Goal: Transaction & Acquisition: Purchase product/service

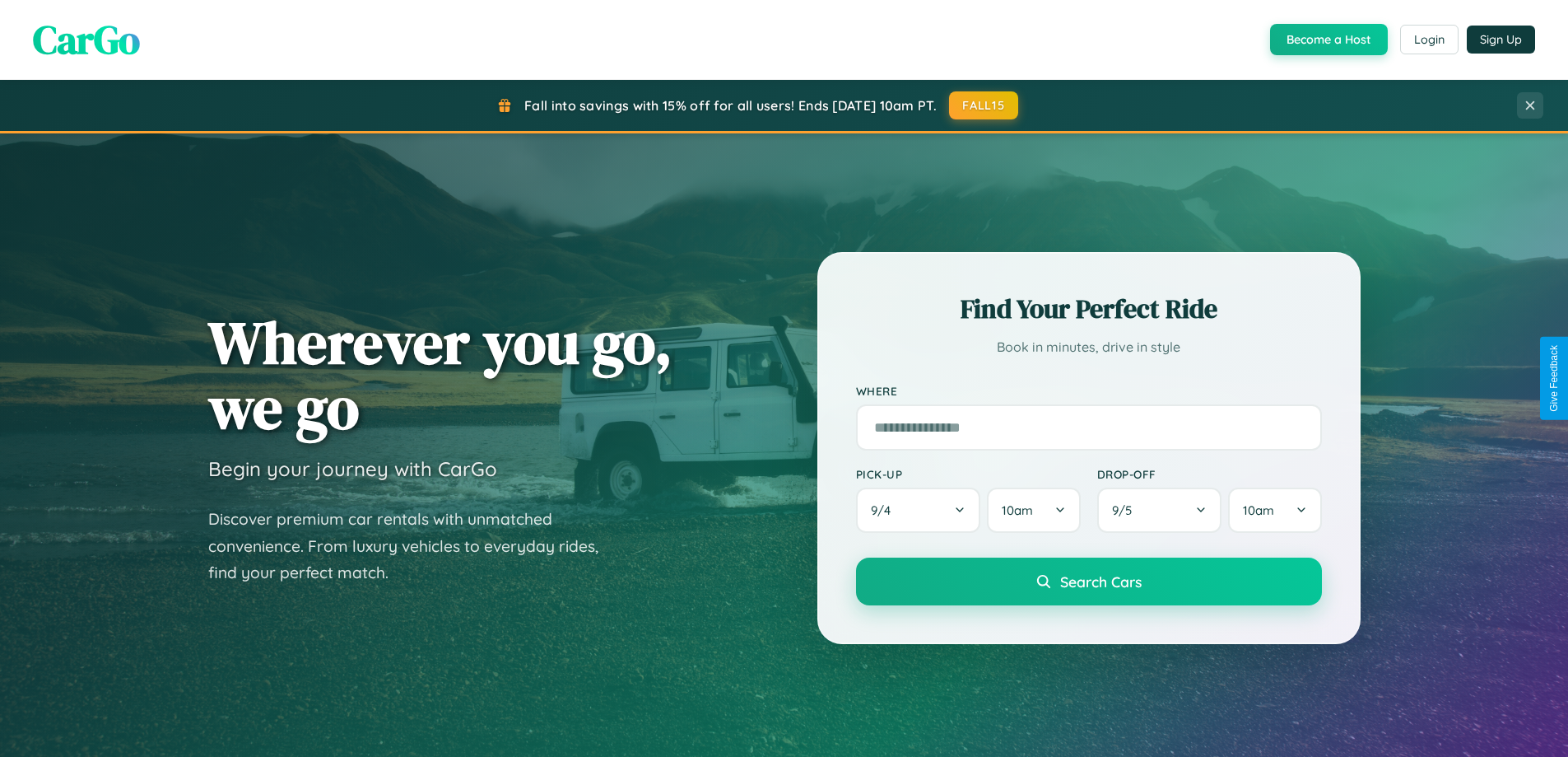
scroll to position [1133, 0]
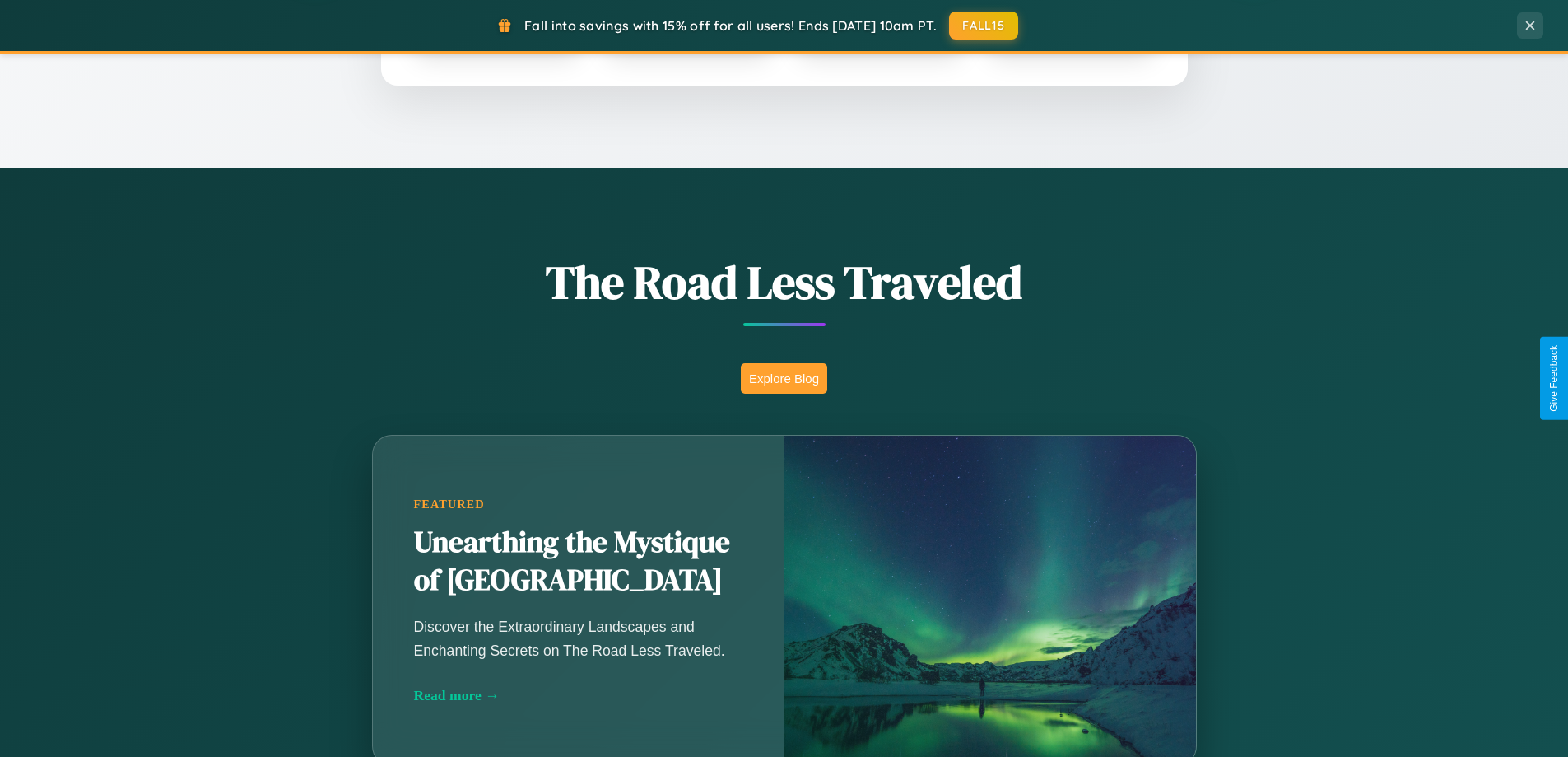
click at [784, 378] on button "Explore Blog" at bounding box center [784, 378] width 86 height 30
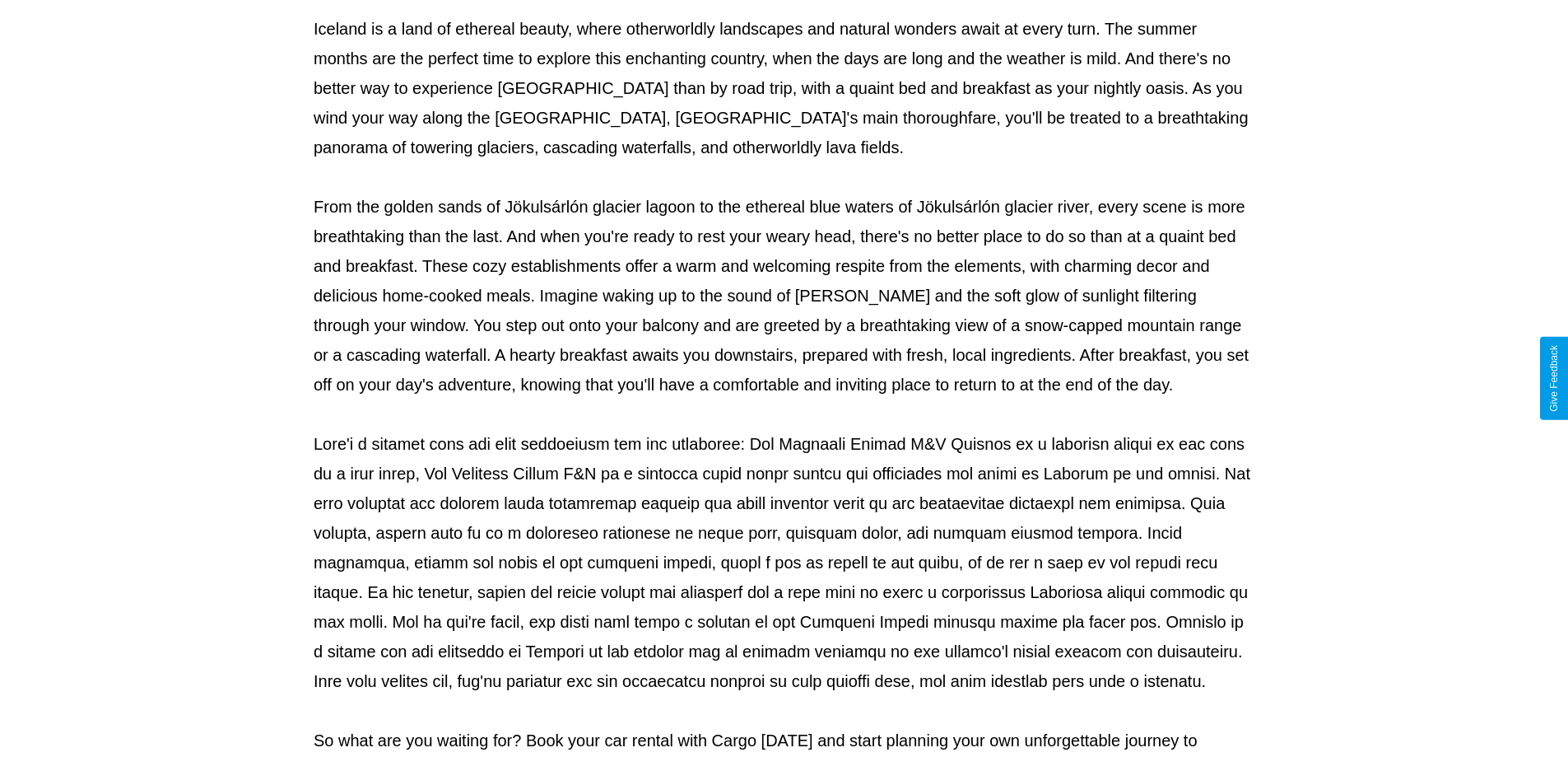
scroll to position [532, 0]
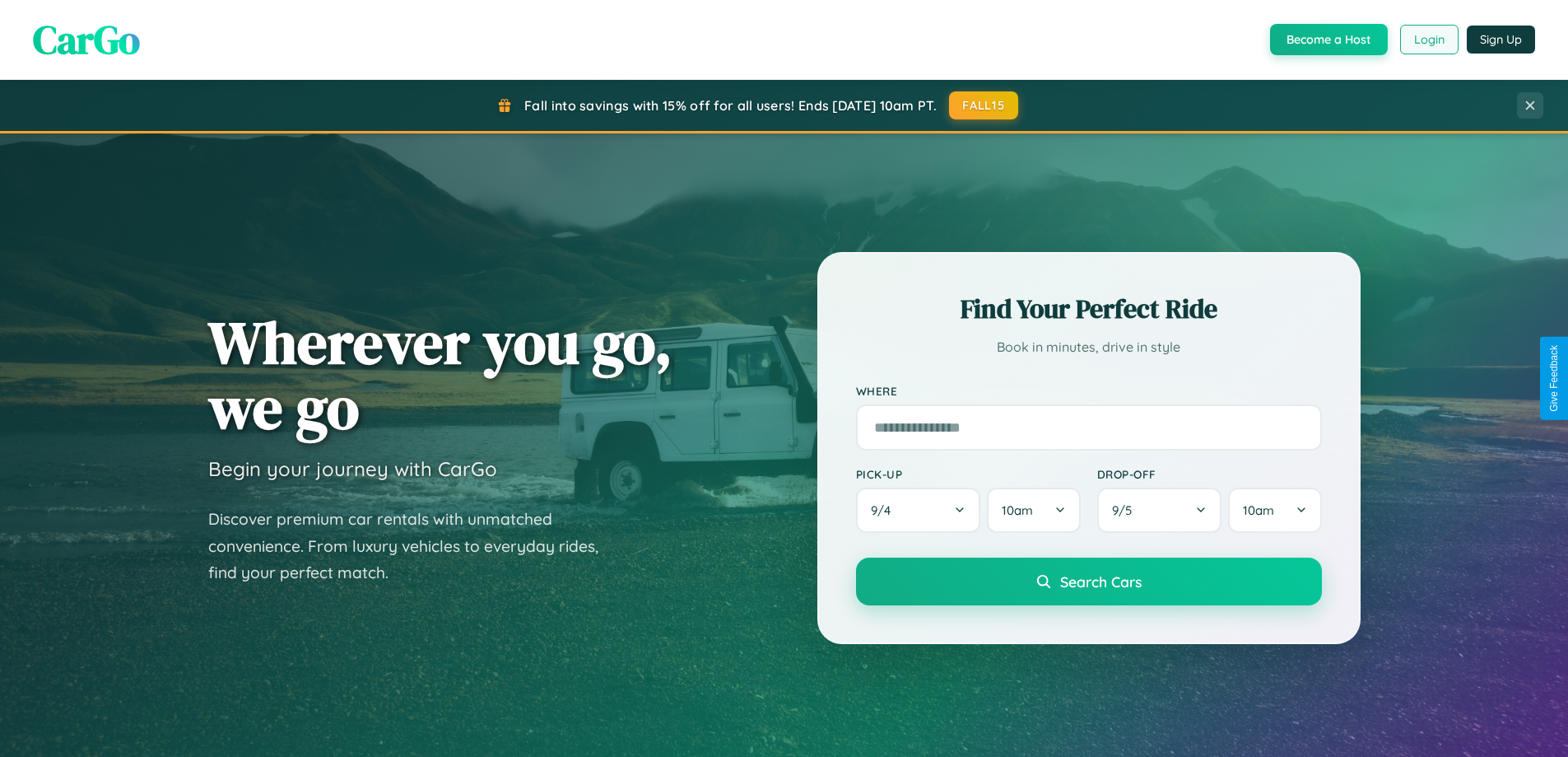
click at [1428, 39] on button "Login" at bounding box center [1430, 39] width 59 height 29
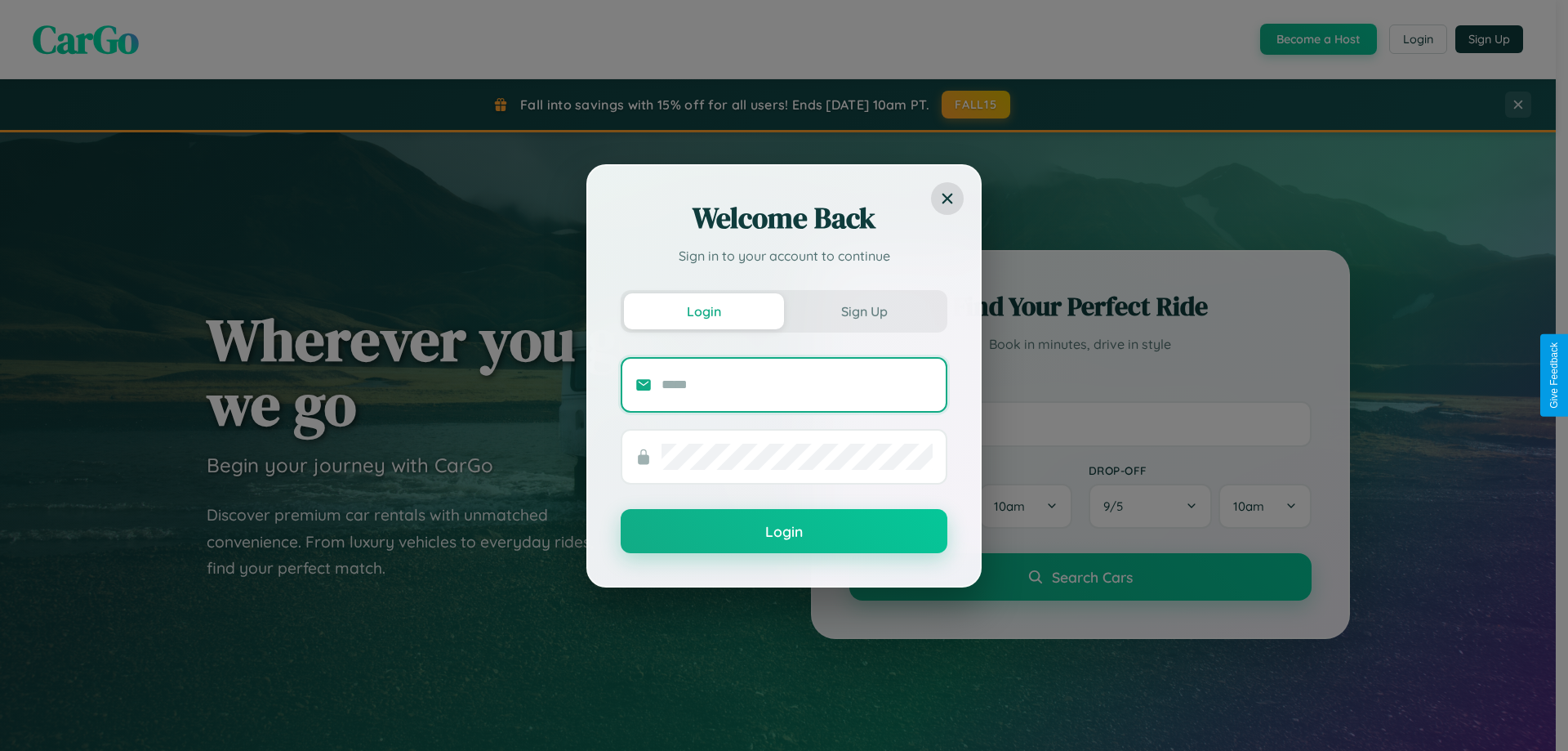
click at [797, 384] on input "text" at bounding box center [797, 384] width 271 height 26
type input "**********"
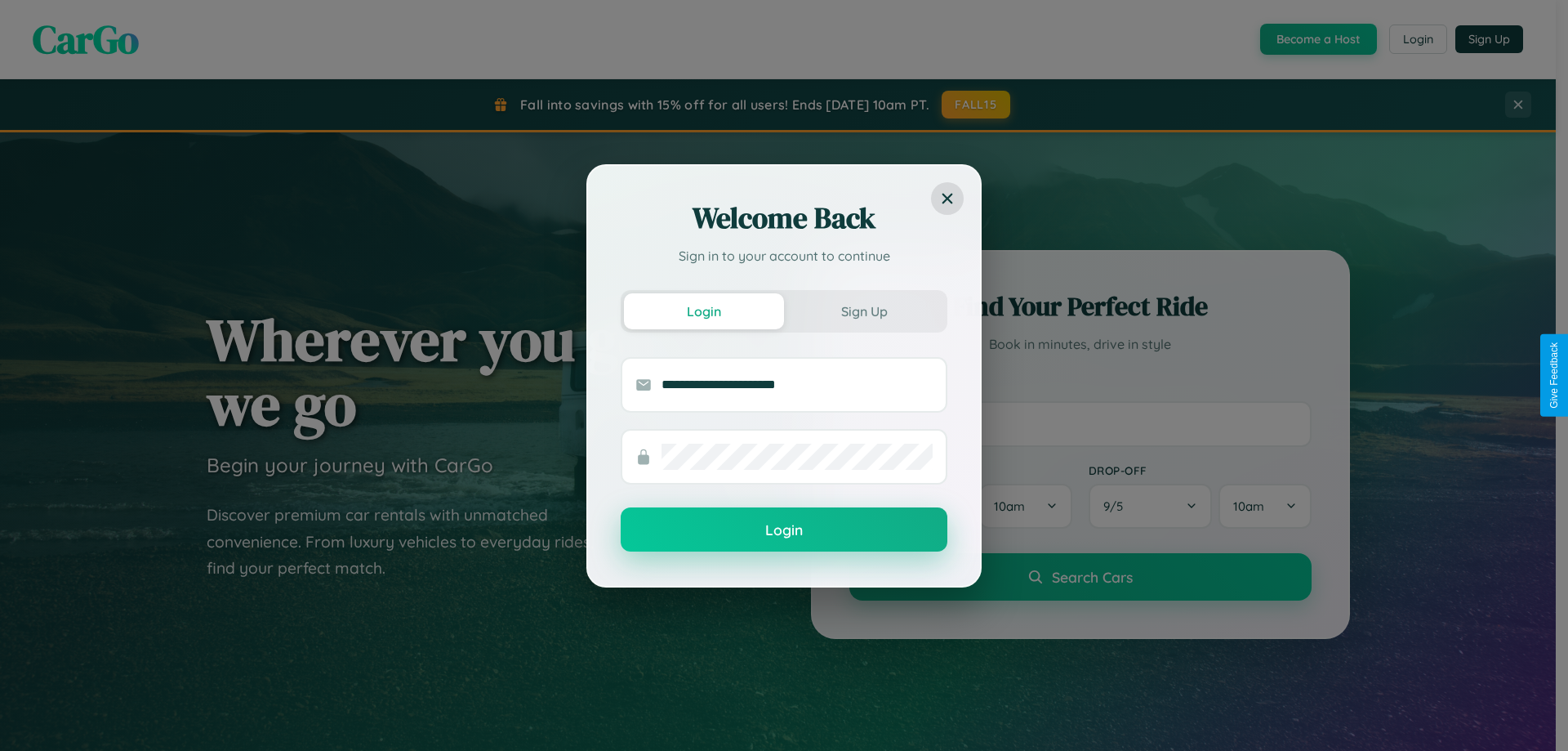
click at [784, 530] on button "Login" at bounding box center [783, 529] width 327 height 44
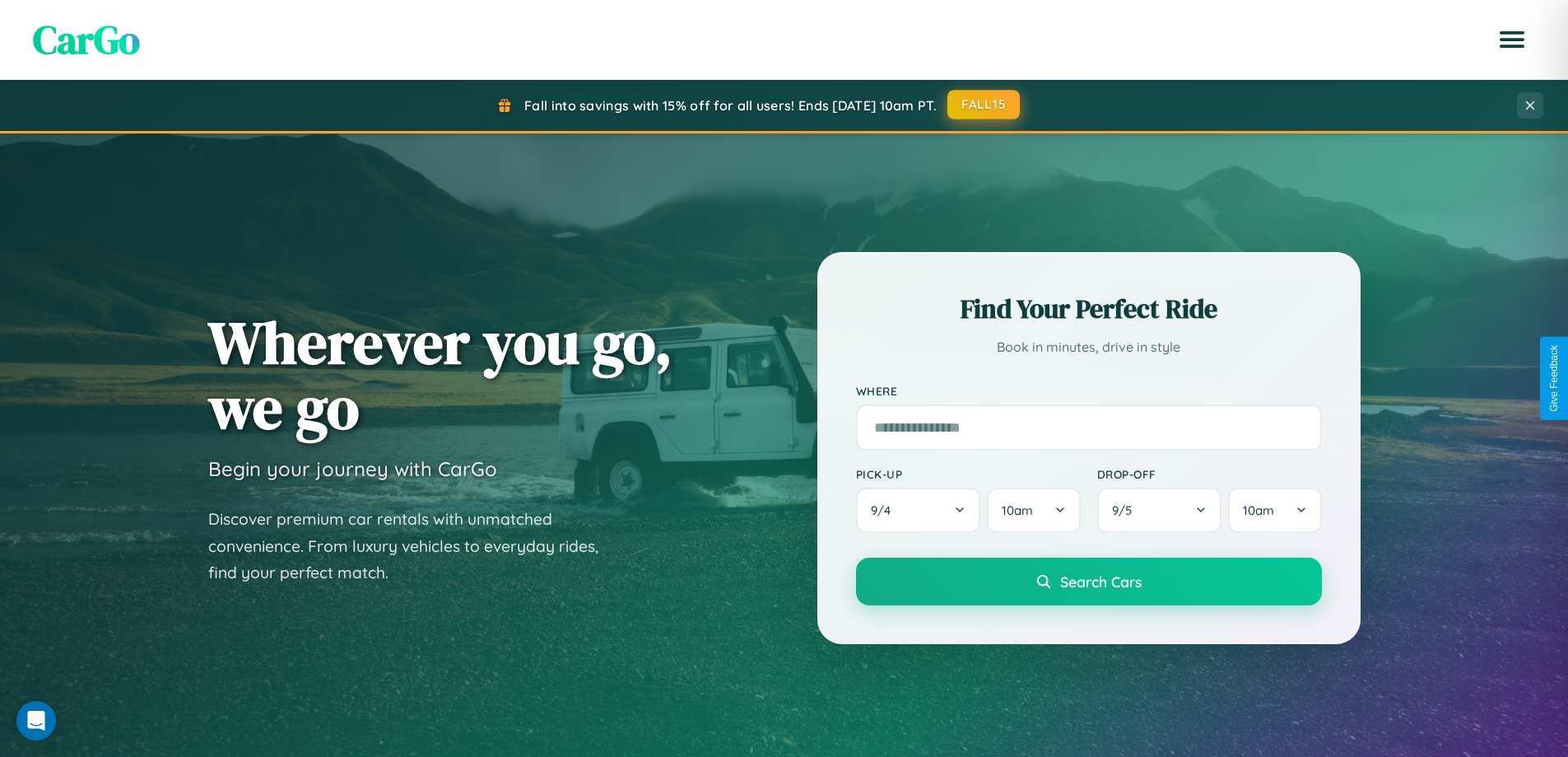
click at [985, 105] on button "FALL15" at bounding box center [983, 104] width 72 height 29
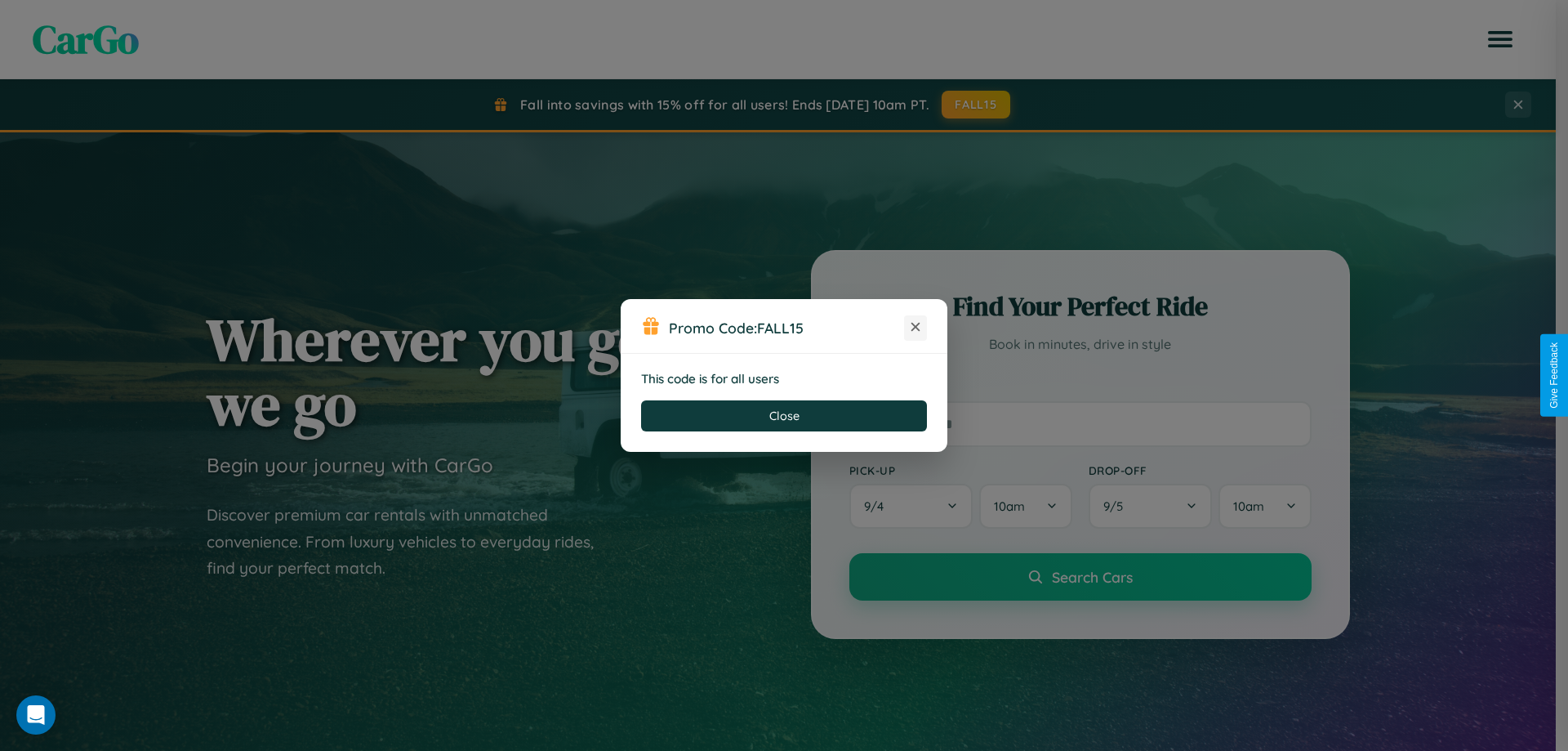
click at [915, 328] on icon at bounding box center [915, 327] width 17 height 17
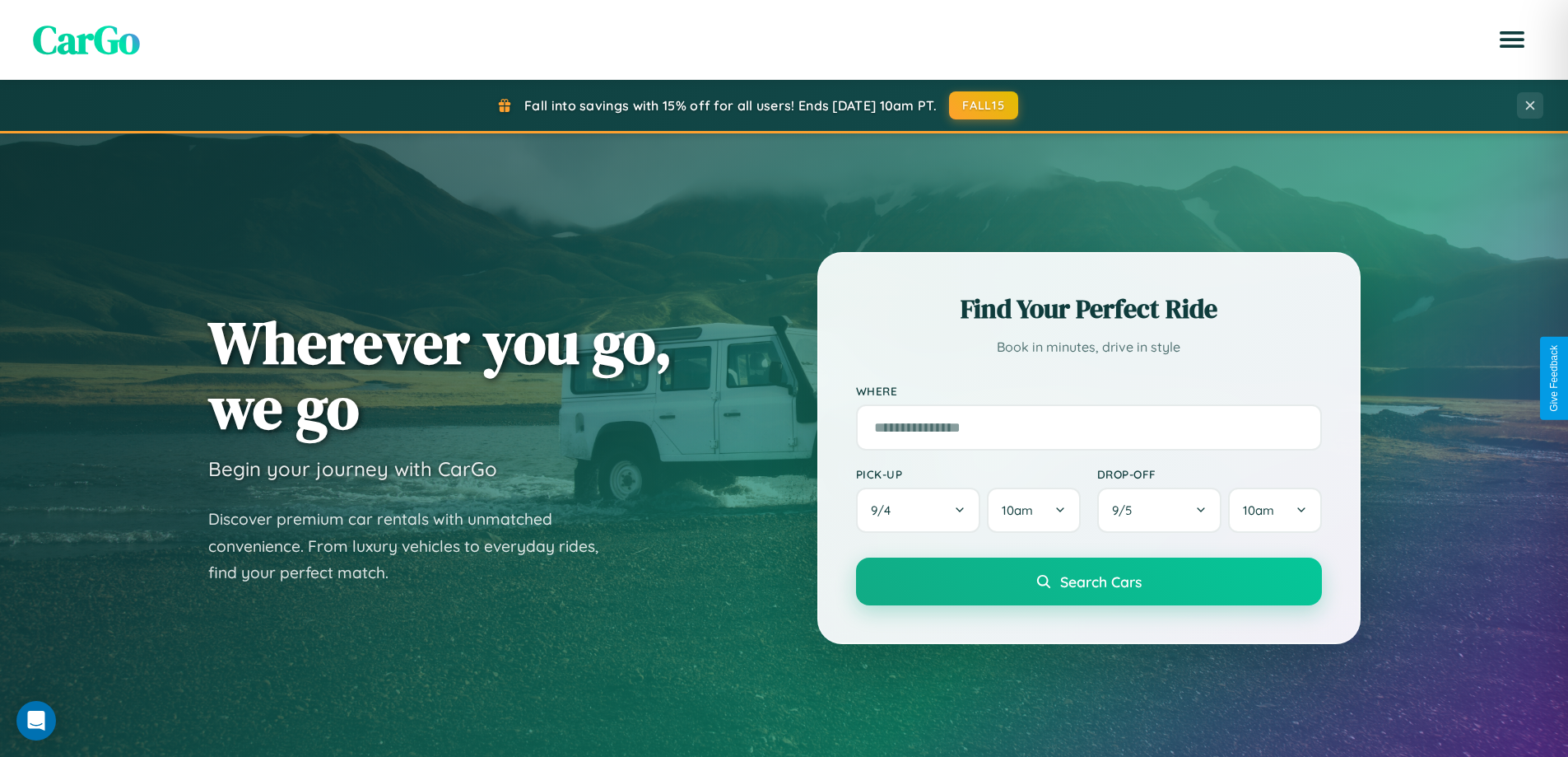
scroll to position [3168, 0]
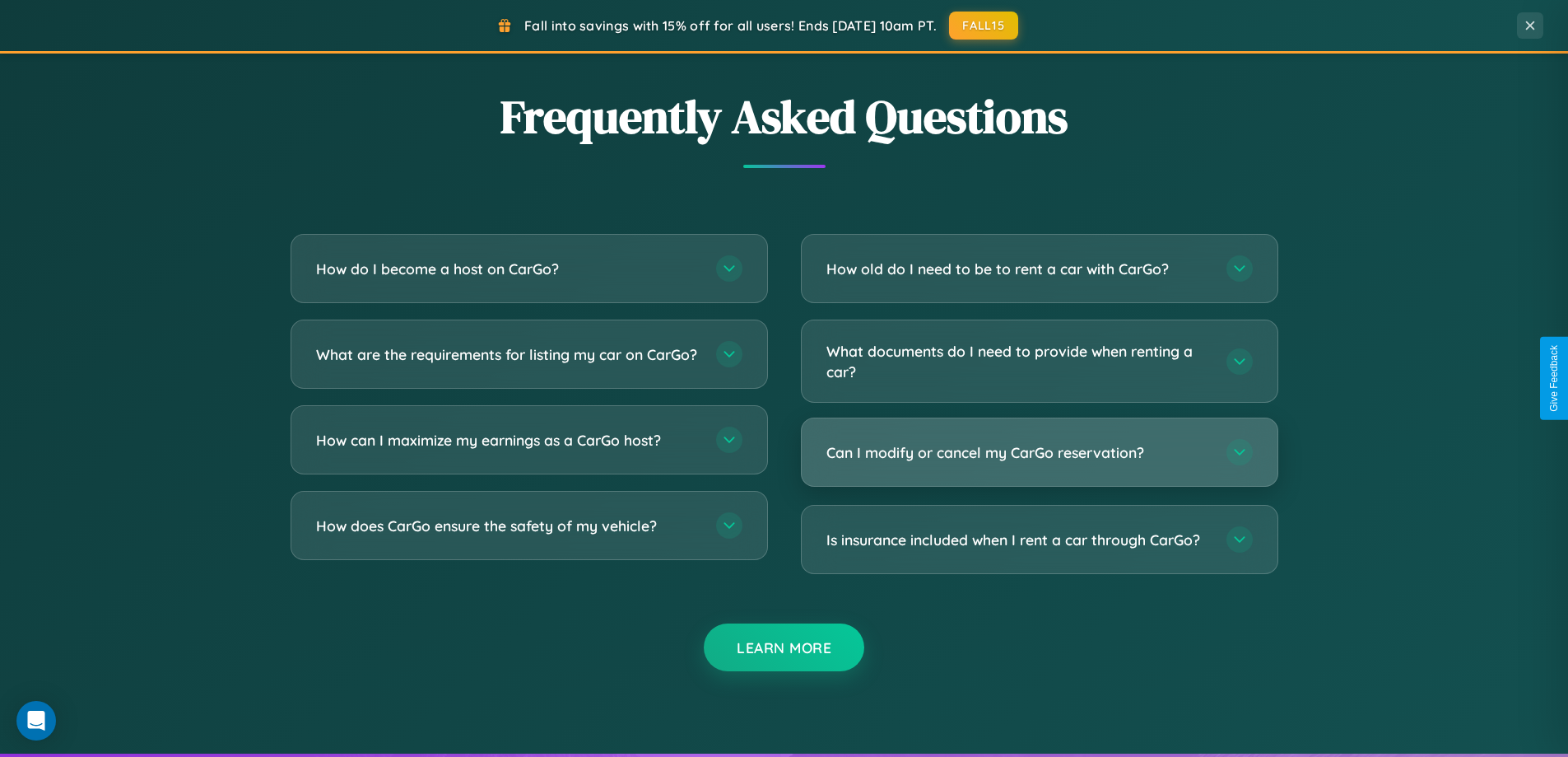
click at [1039, 453] on h3 "Can I modify or cancel my CarGo reservation?" at bounding box center [1018, 452] width 384 height 21
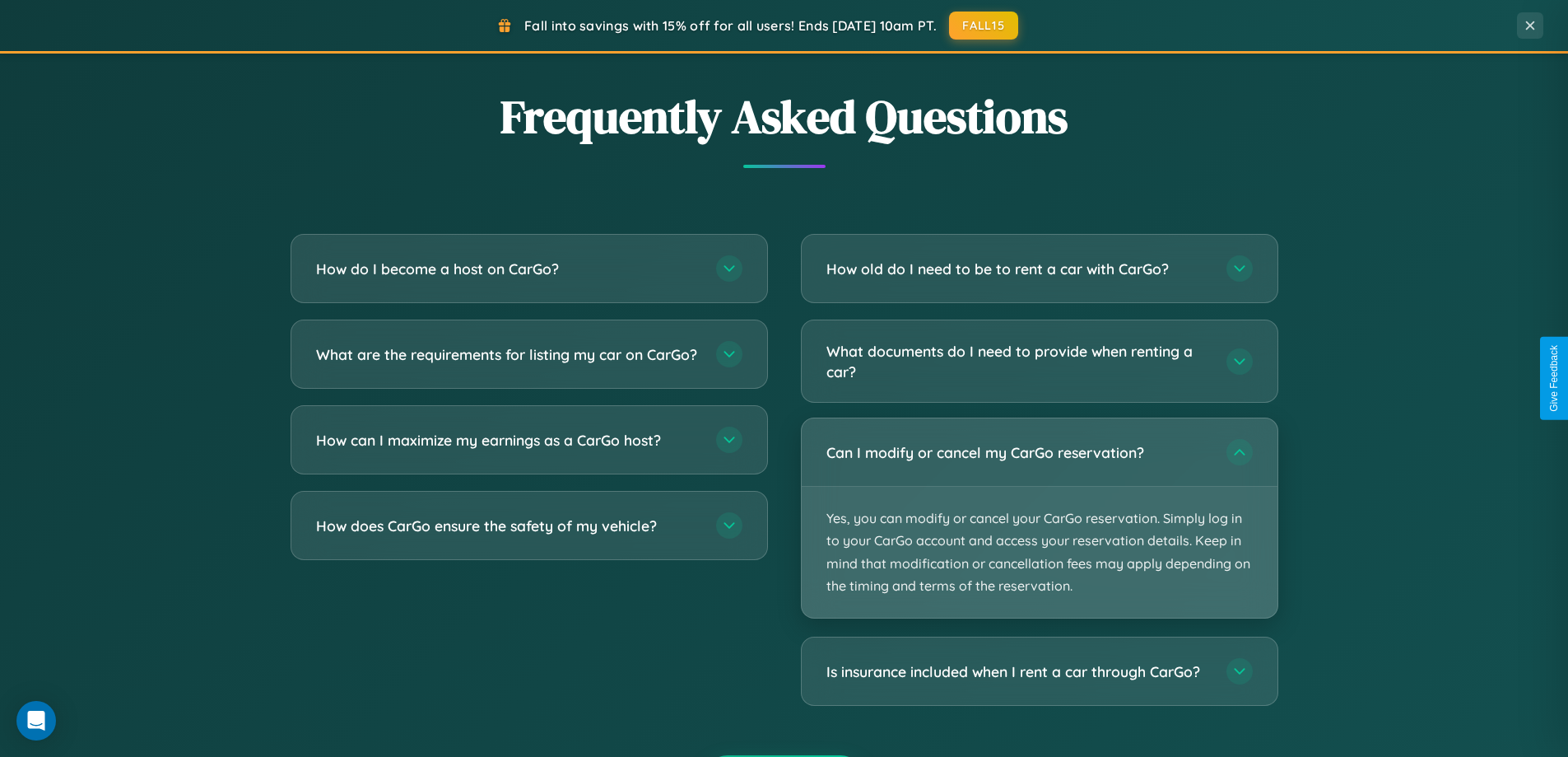
click at [1039, 518] on p "Yes, you can modify or cancel your CarGo reservation. Simply log in to your Car…" at bounding box center [1040, 552] width 476 height 131
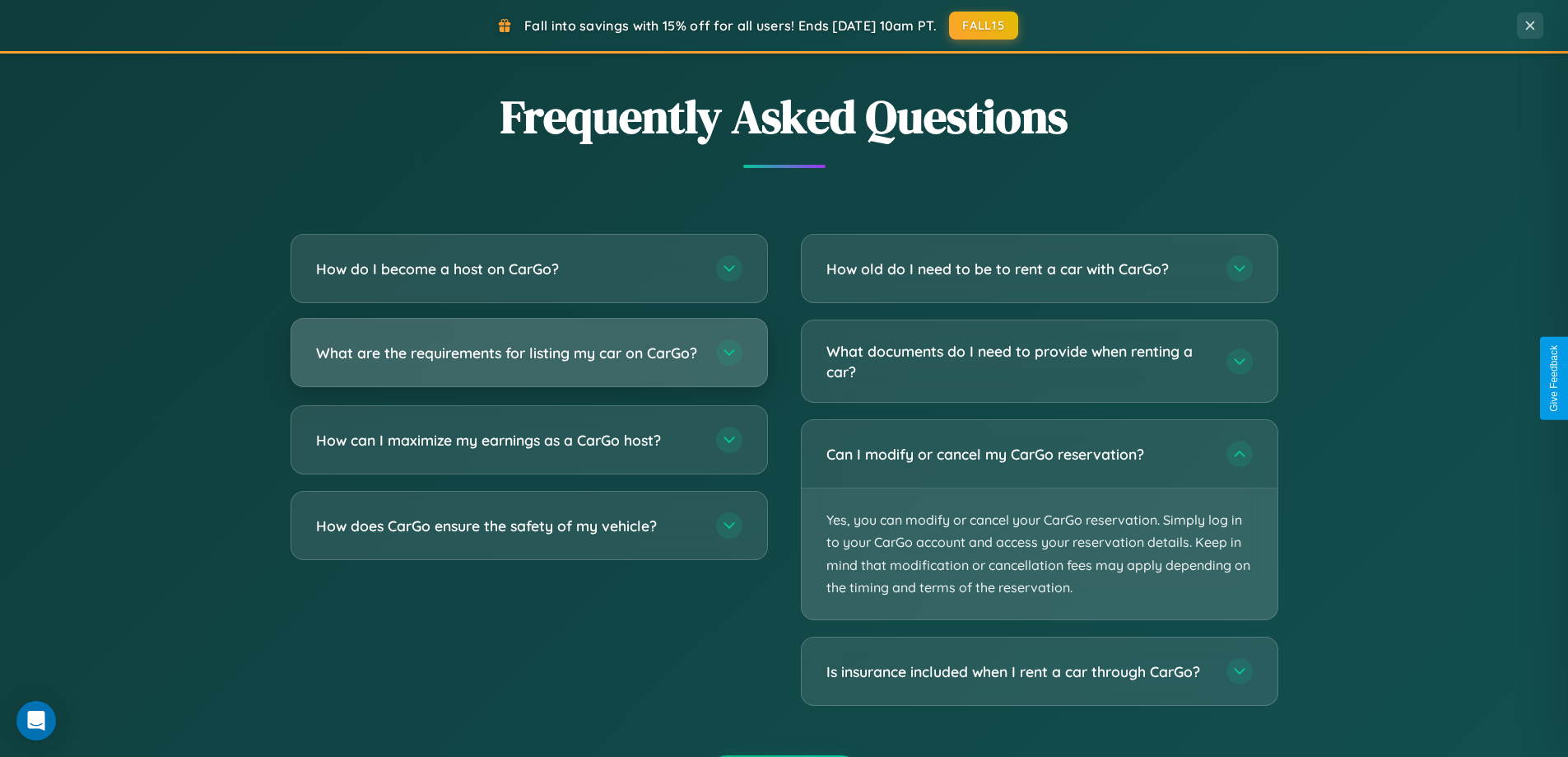
click at [529, 360] on h3 "What are the requirements for listing my car on CarGo?" at bounding box center [508, 353] width 384 height 21
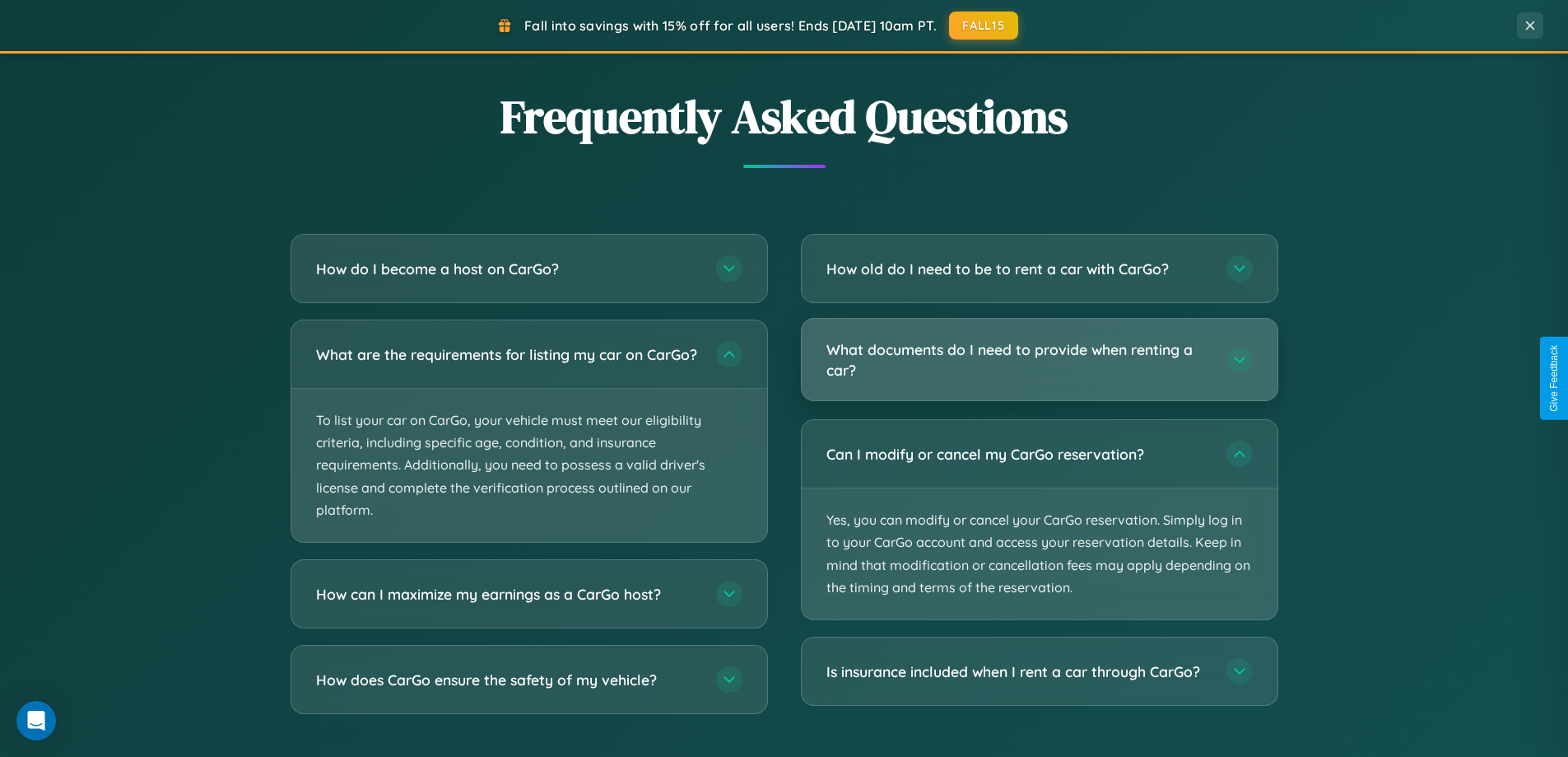
click at [1039, 360] on h3 "What documents do I need to provide when renting a car?" at bounding box center [1018, 360] width 384 height 40
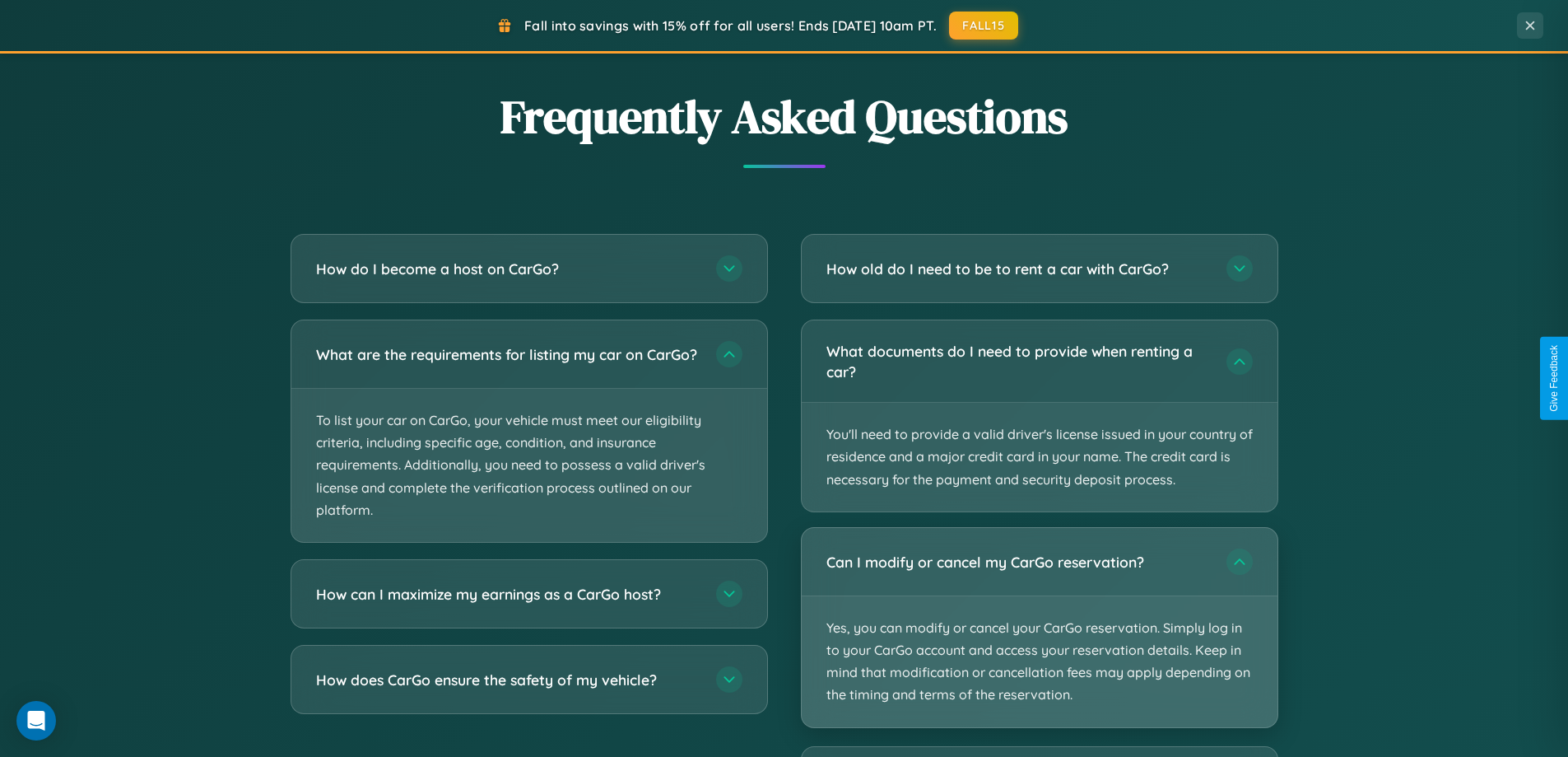
click at [1039, 627] on p "Yes, you can modify or cancel your CarGo reservation. Simply log in to your Car…" at bounding box center [1040, 661] width 476 height 131
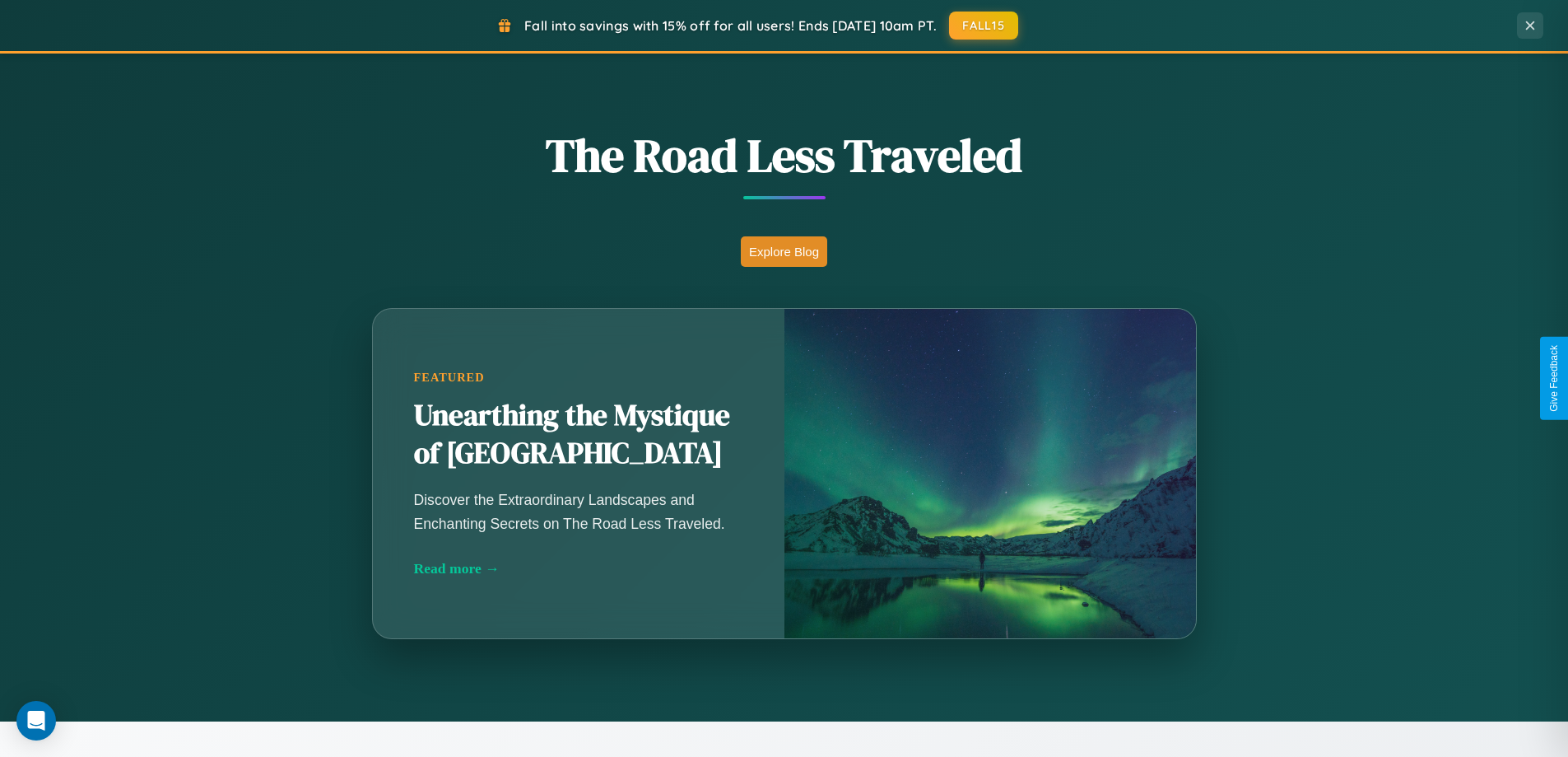
scroll to position [710, 0]
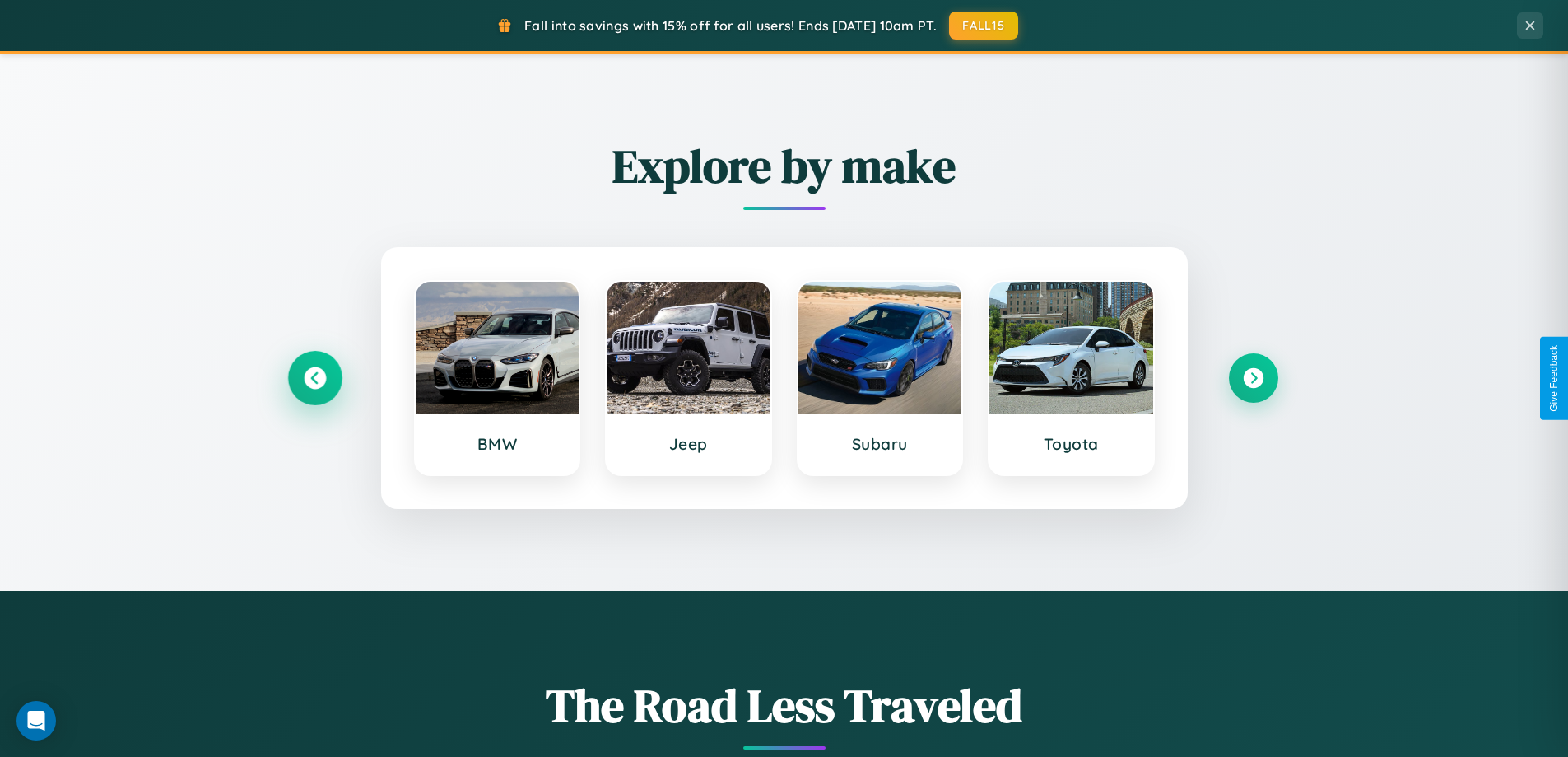
click at [314, 378] on icon at bounding box center [314, 378] width 23 height 23
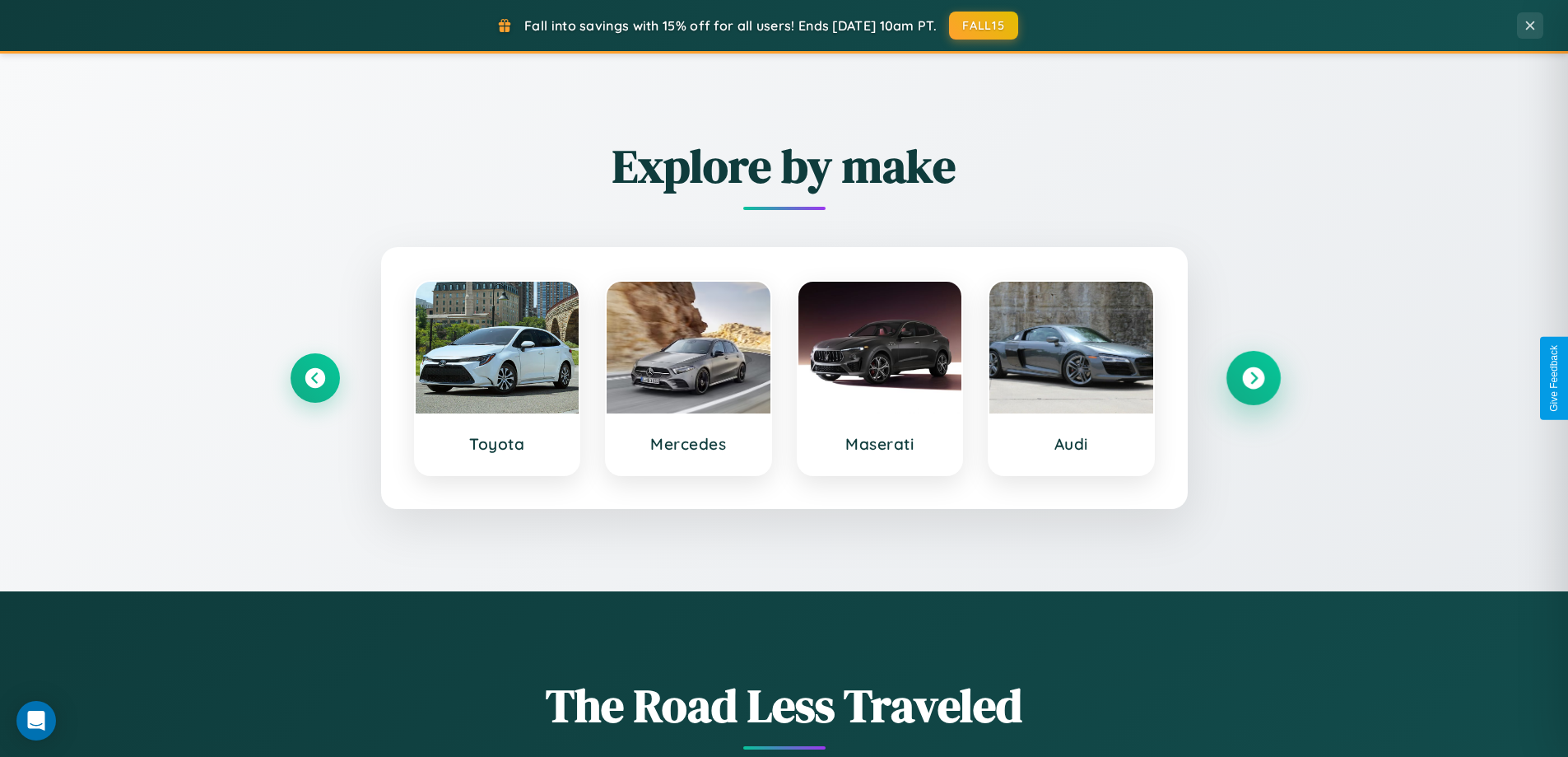
click at [1253, 378] on icon at bounding box center [1253, 378] width 23 height 23
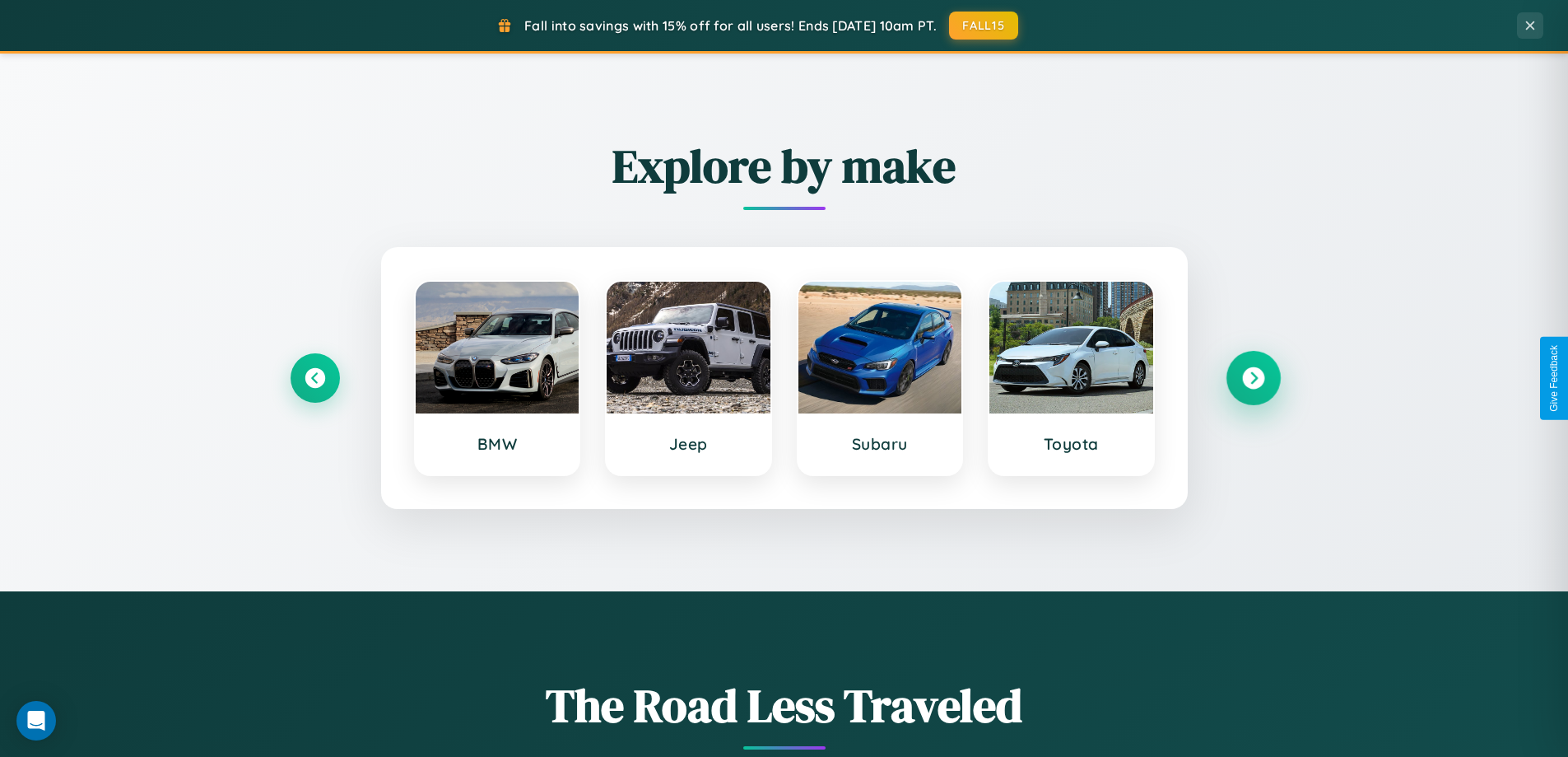
click at [1253, 378] on icon at bounding box center [1253, 378] width 23 height 23
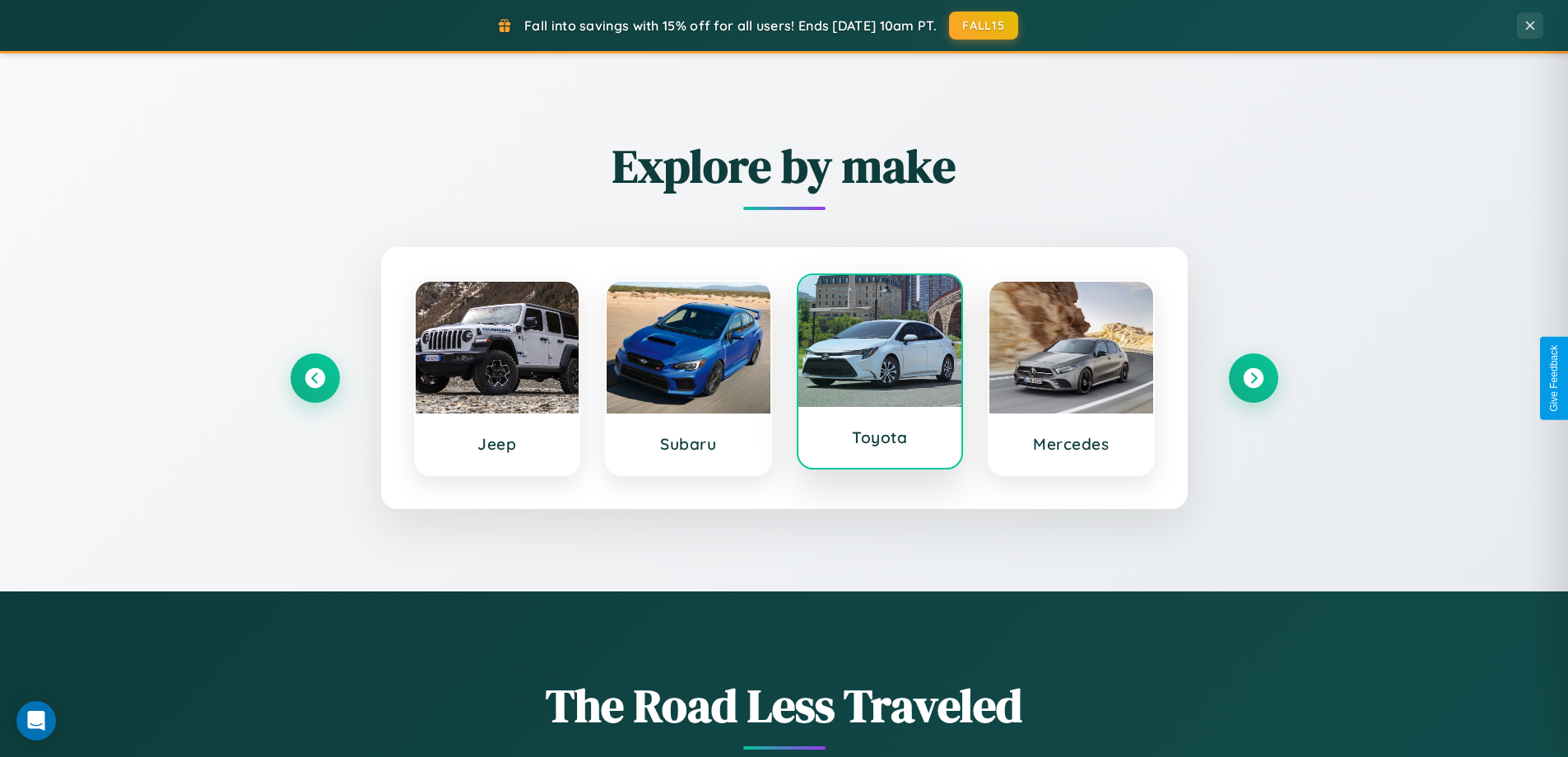
click at [879, 377] on div at bounding box center [880, 340] width 163 height 132
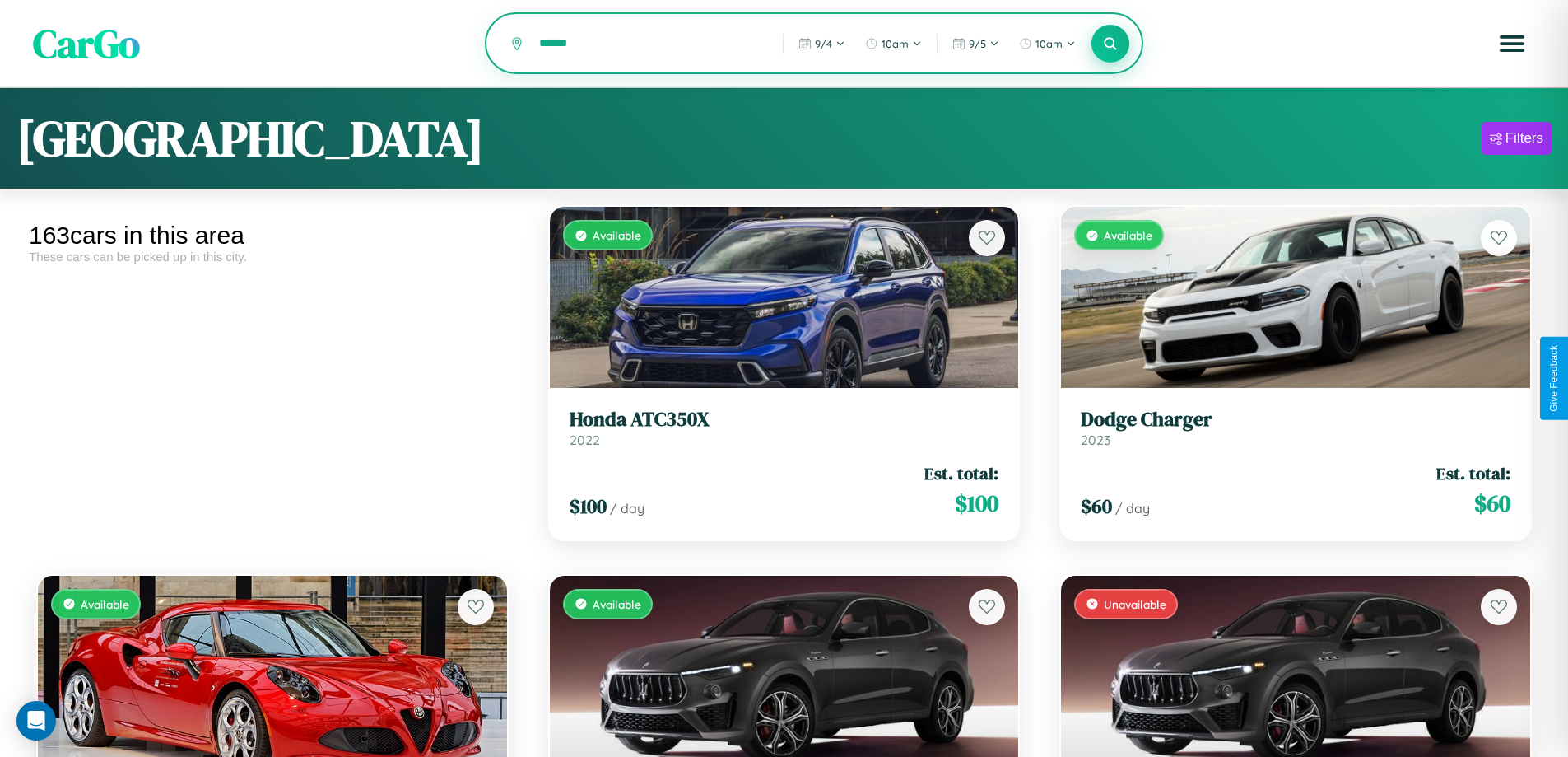
type input "******"
click at [1110, 44] on icon at bounding box center [1110, 43] width 16 height 16
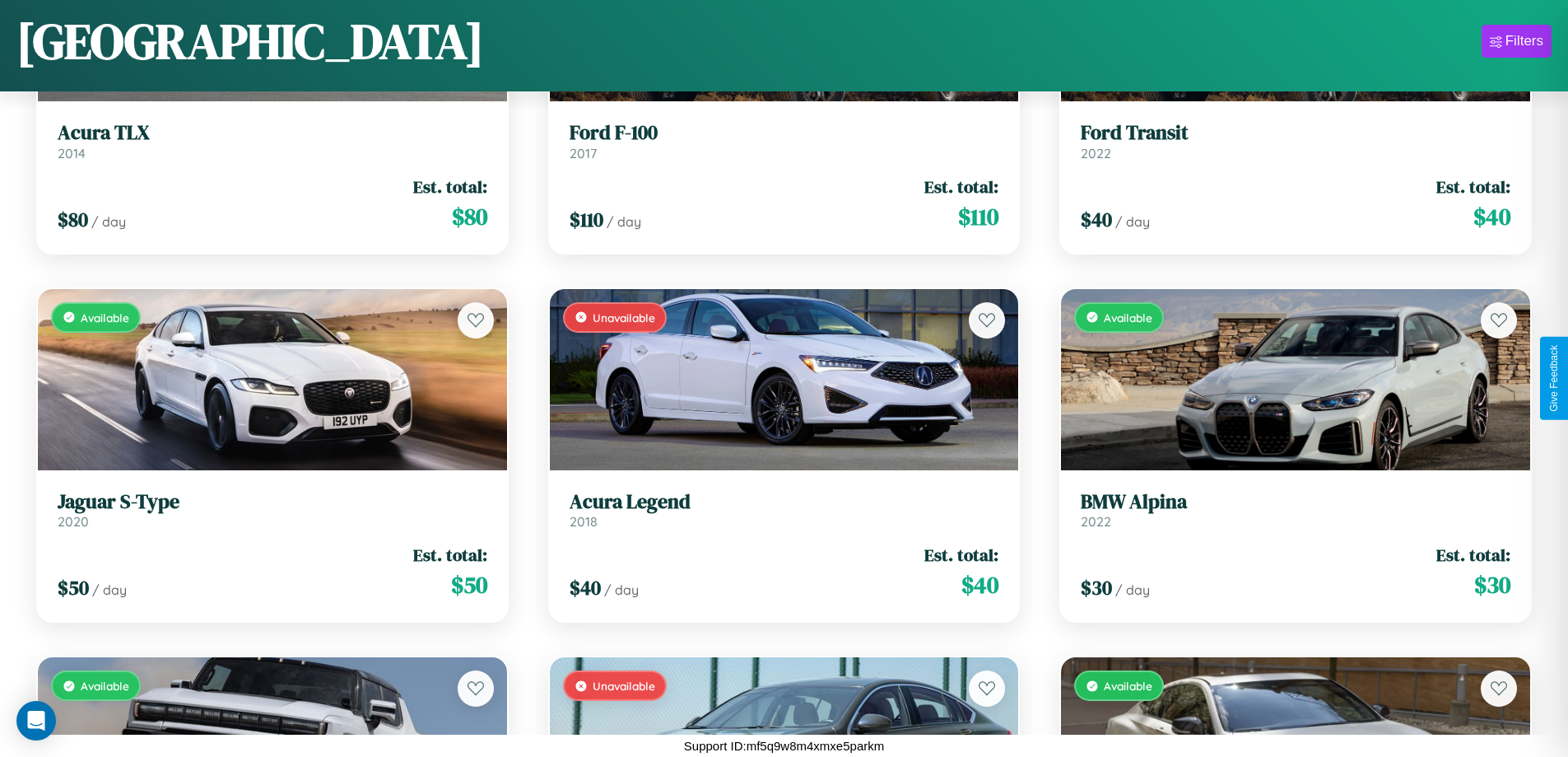
scroll to position [600, 0]
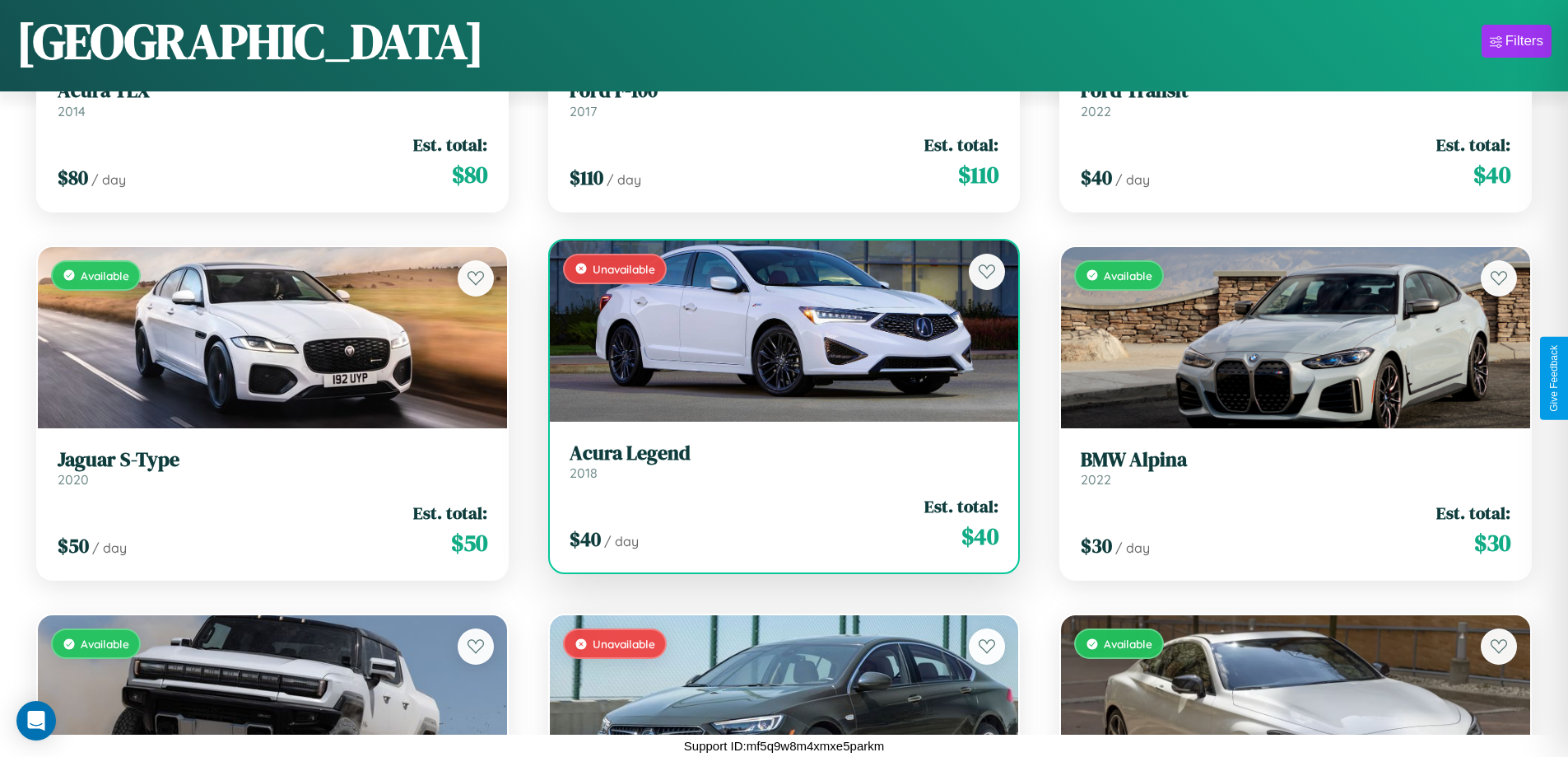
click at [777, 460] on h3 "Acura Legend" at bounding box center [784, 453] width 430 height 23
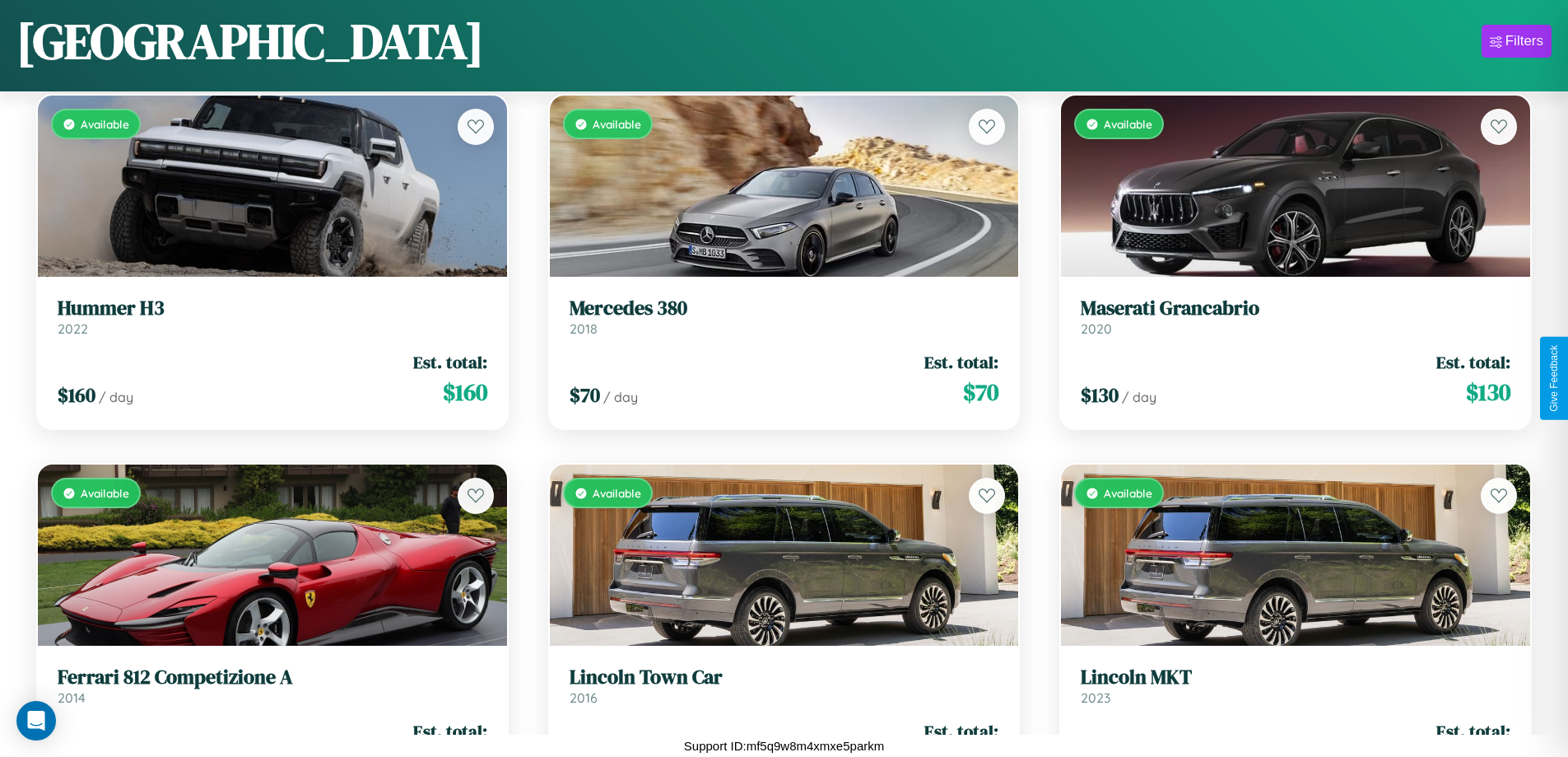
scroll to position [12768, 0]
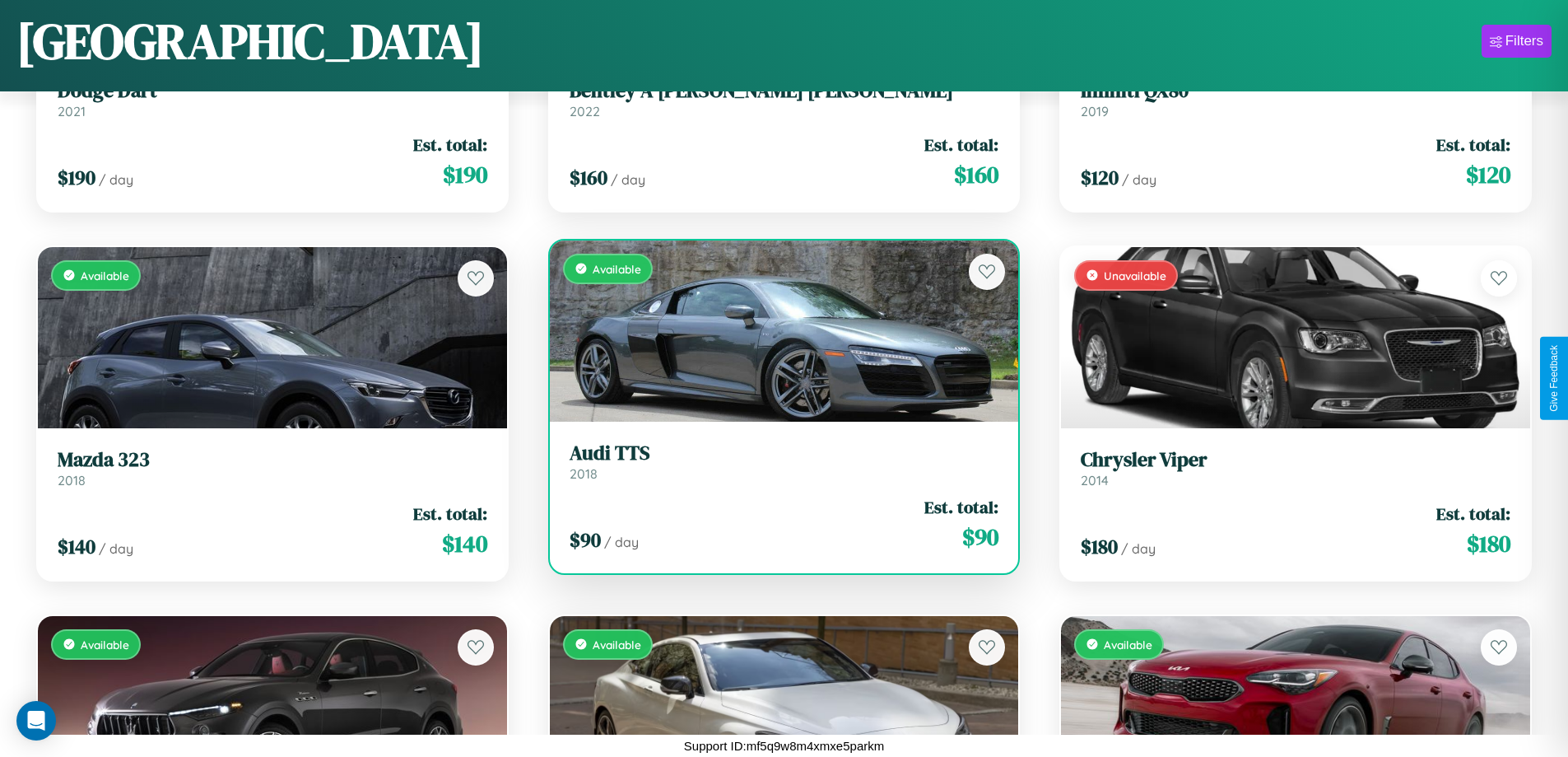
click at [777, 461] on h3 "Audi TTS" at bounding box center [784, 453] width 430 height 23
